Goal: Check status: Check status

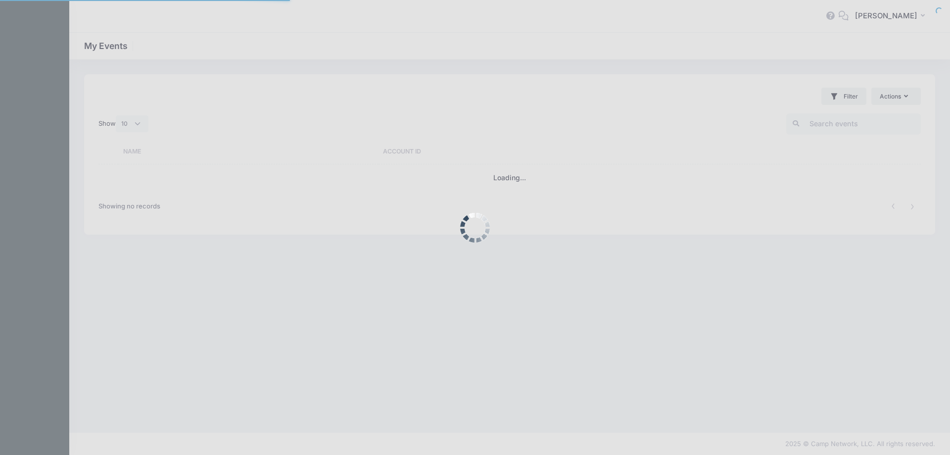
select select "10"
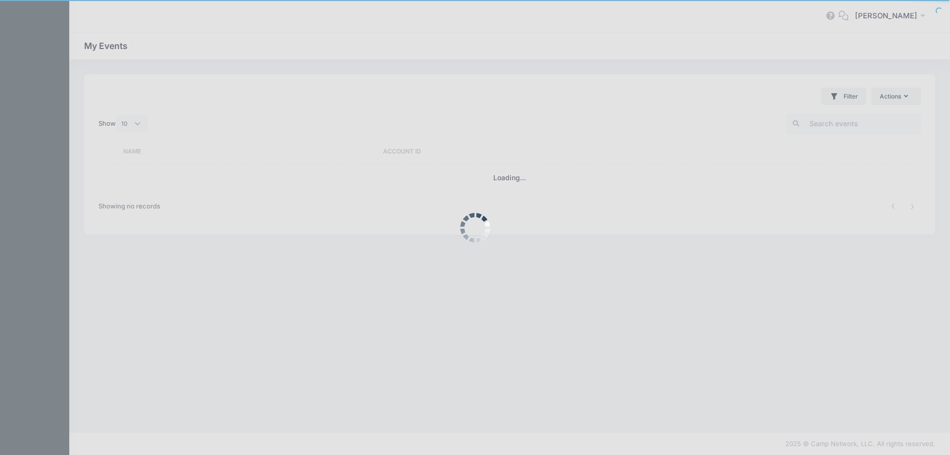
click at [586, 221] on div at bounding box center [475, 227] width 950 height 455
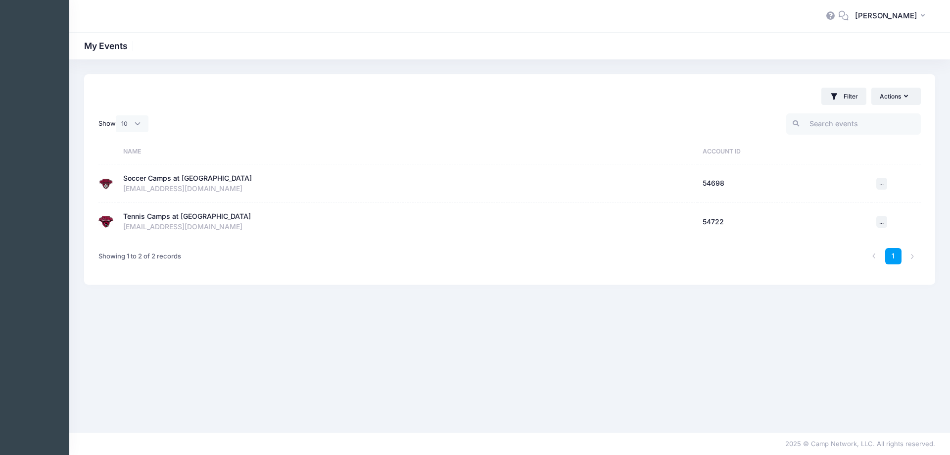
click at [177, 184] on div "pbenne@roanoke.edu" at bounding box center [407, 189] width 569 height 10
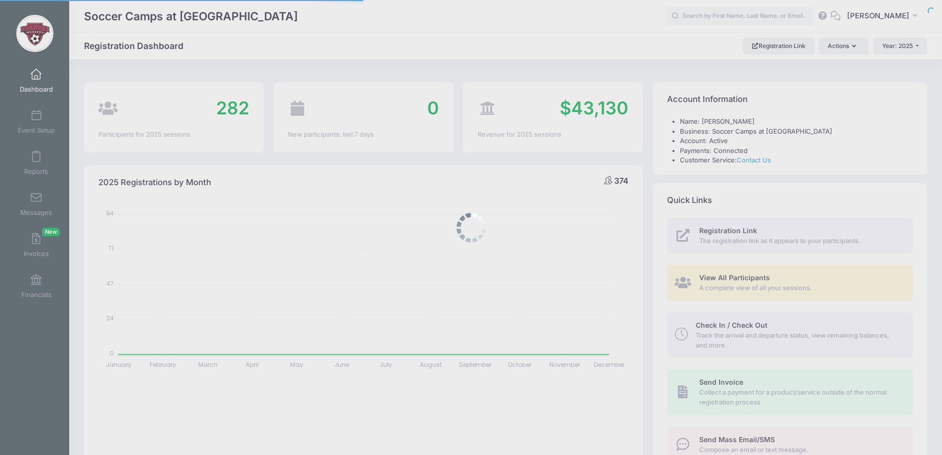
select select
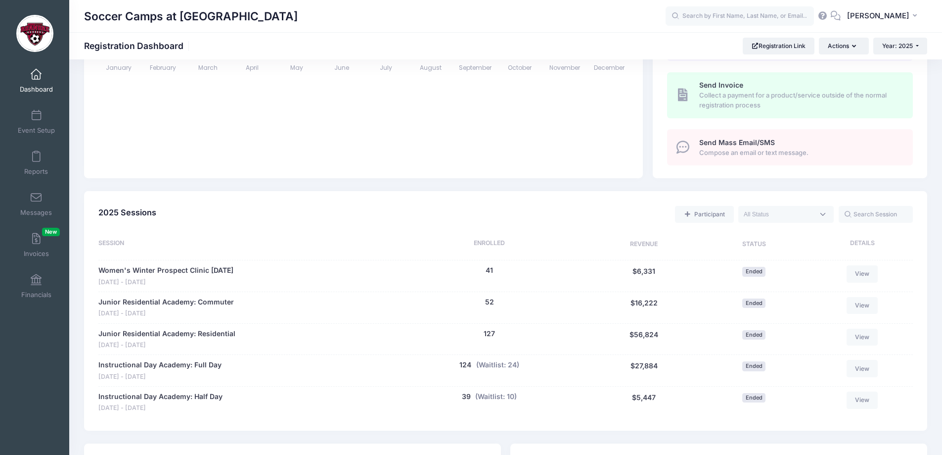
scroll to position [445, 0]
